Goal: Navigation & Orientation: Find specific page/section

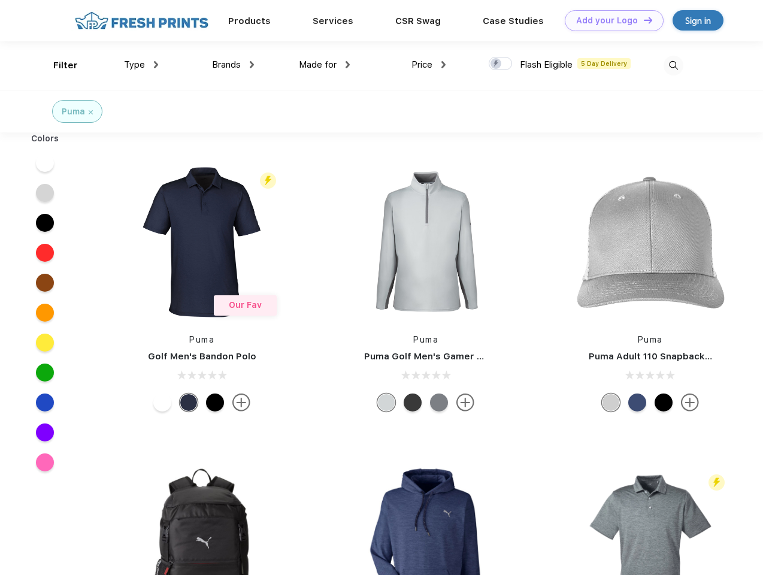
click at [610, 20] on link "Add your Logo Design Tool" at bounding box center [614, 20] width 99 height 21
click at [0, 0] on div "Design Tool" at bounding box center [0, 0] width 0 height 0
click at [643, 20] on link "Add your Logo Design Tool" at bounding box center [614, 20] width 99 height 21
click at [58, 65] on div "Filter" at bounding box center [65, 66] width 25 height 14
click at [141, 65] on span "Type" at bounding box center [134, 64] width 21 height 11
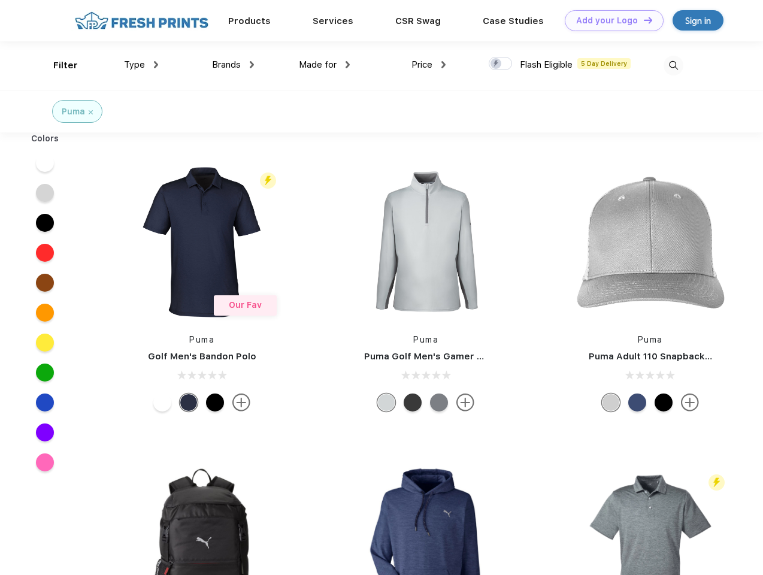
click at [233, 65] on span "Brands" at bounding box center [226, 64] width 29 height 11
click at [325, 65] on span "Made for" at bounding box center [318, 64] width 38 height 11
click at [429, 65] on span "Price" at bounding box center [422, 64] width 21 height 11
click at [501, 64] on div at bounding box center [500, 63] width 23 height 13
click at [497, 64] on input "checkbox" at bounding box center [493, 60] width 8 height 8
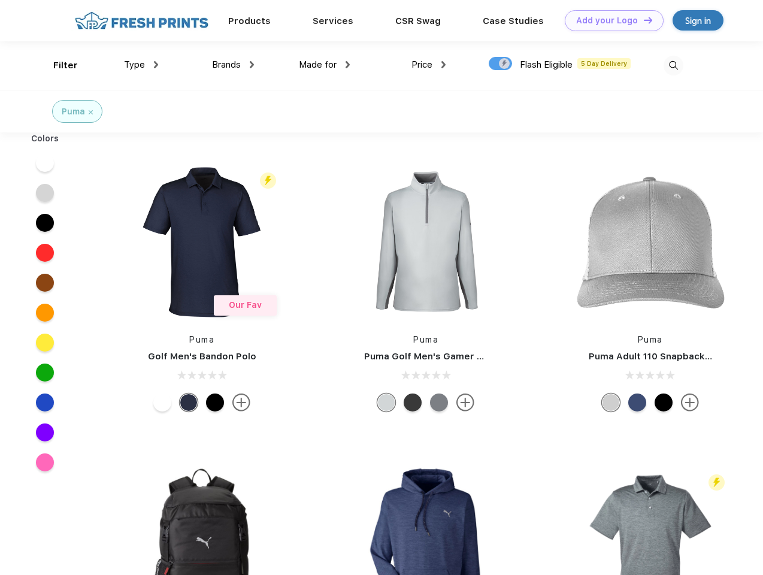
click at [673, 65] on img at bounding box center [674, 66] width 20 height 20
